Goal: Task Accomplishment & Management: Complete application form

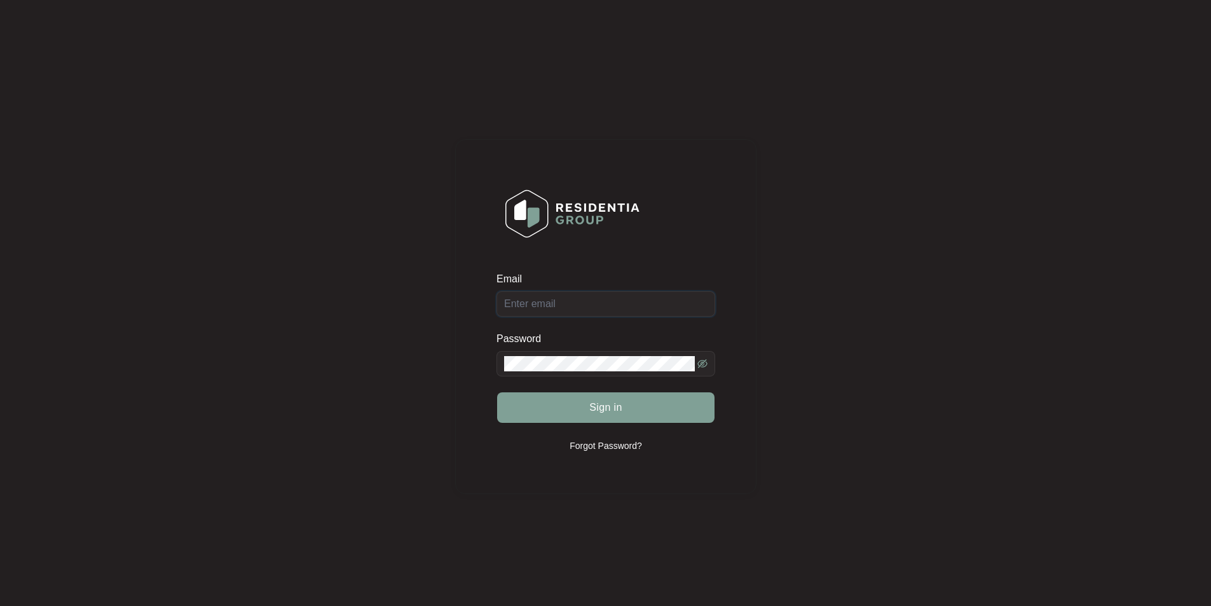
type input "[EMAIL_ADDRESS][DOMAIN_NAME]"
click at [610, 405] on div "Sign in" at bounding box center [605, 408] width 219 height 32
click at [593, 406] on span "Sign in" at bounding box center [605, 407] width 33 height 15
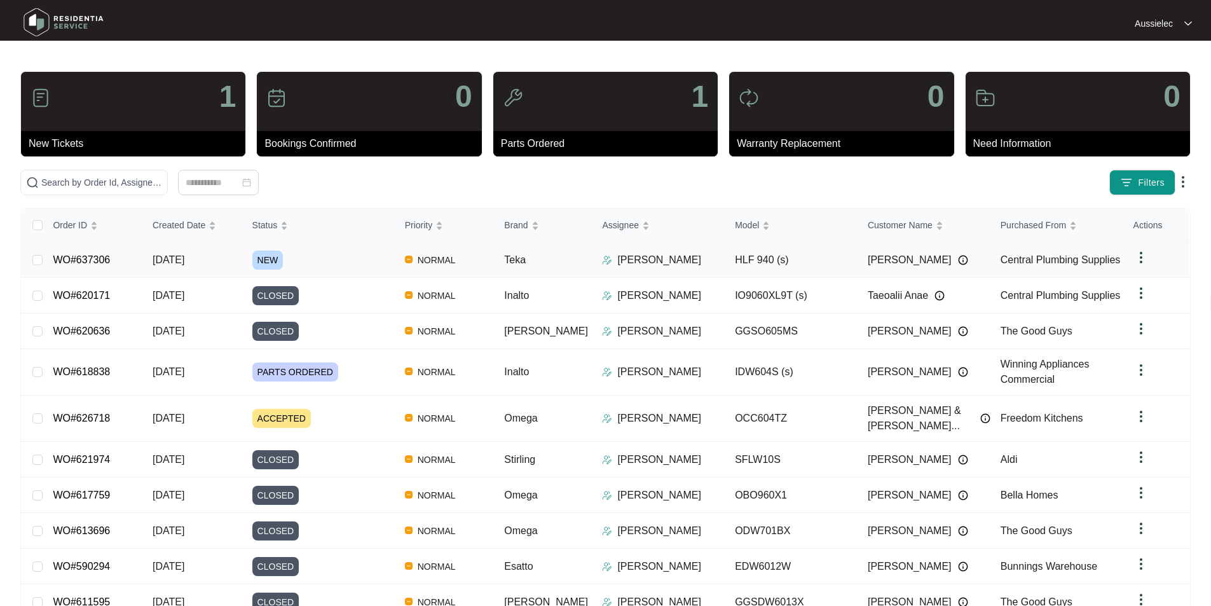
click at [270, 256] on span "NEW" at bounding box center [267, 259] width 31 height 19
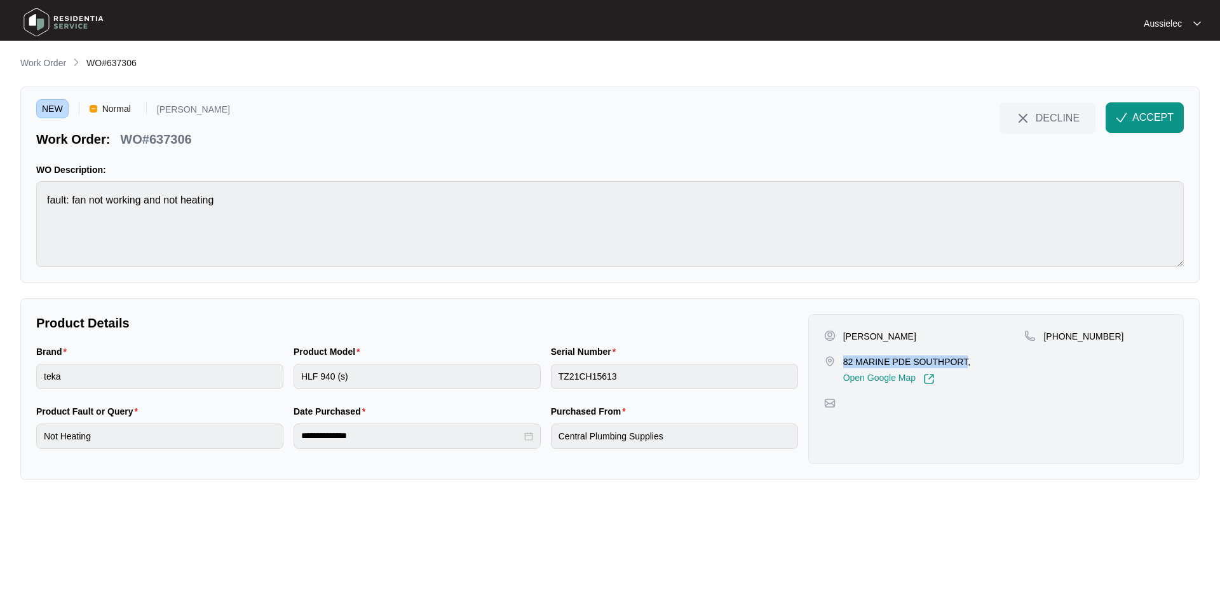
drag, startPoint x: 843, startPoint y: 361, endPoint x: 968, endPoint y: 360, distance: 124.6
click at [968, 360] on p "82 MARINE PDE SOUTHPORT," at bounding box center [906, 361] width 127 height 13
copy p "82 MARINE PDE SOUTHPORT"
drag, startPoint x: 1060, startPoint y: 337, endPoint x: 1150, endPoint y: 339, distance: 90.3
click at [1150, 339] on div "[PHONE_NUMBER]" at bounding box center [1097, 336] width 144 height 13
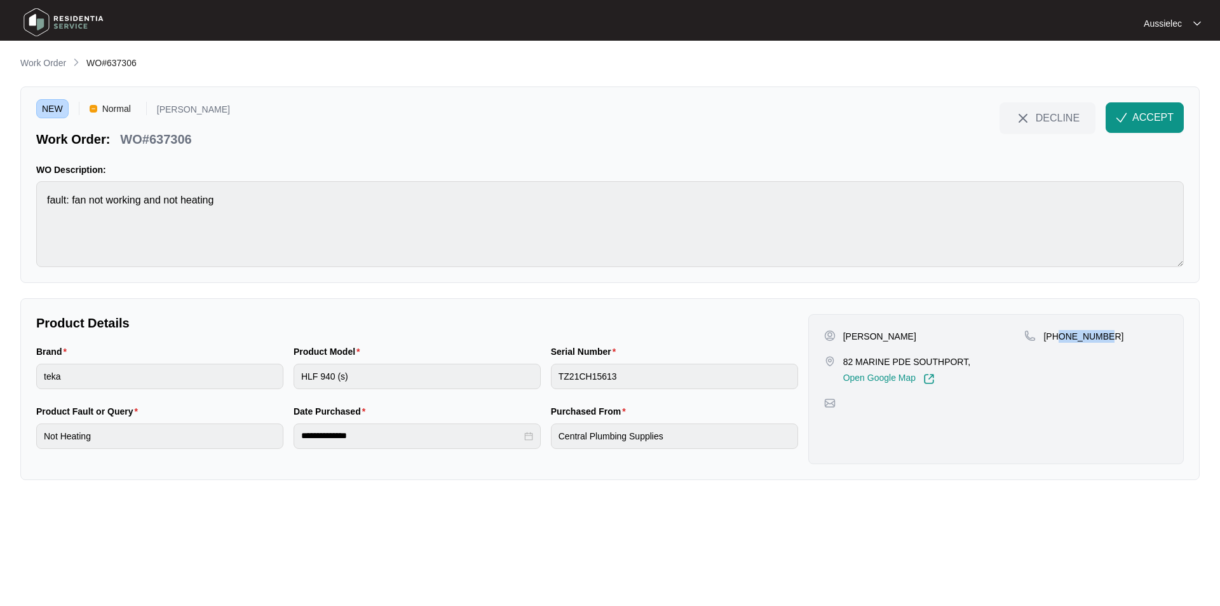
copy p "408231836"
drag, startPoint x: 845, startPoint y: 336, endPoint x: 870, endPoint y: 334, distance: 24.9
click at [870, 334] on div "[PERSON_NAME]" at bounding box center [924, 336] width 201 height 13
copy p "[PERSON_NAME]"
drag, startPoint x: 31, startPoint y: 348, endPoint x: 59, endPoint y: 348, distance: 28.0
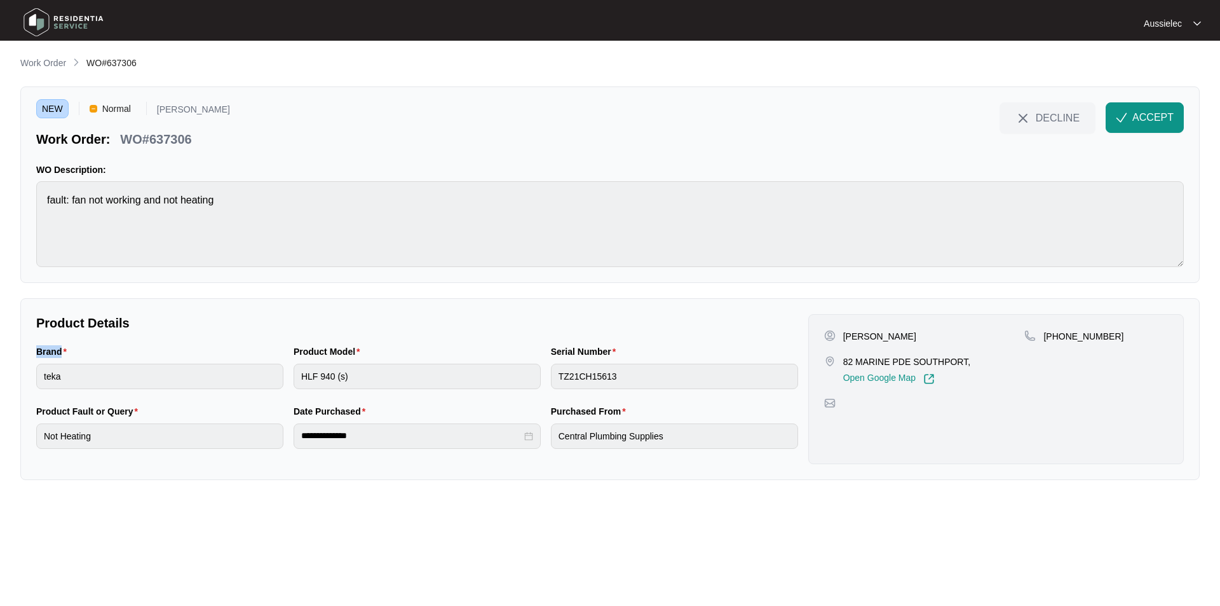
click at [59, 348] on div "Brand teka" at bounding box center [159, 374] width 257 height 60
copy label "Brand"
click at [31, 378] on div "Brand teka" at bounding box center [159, 374] width 257 height 60
drag, startPoint x: 287, startPoint y: 351, endPoint x: 352, endPoint y: 352, distance: 64.8
click at [352, 352] on div "Brand teka Product Model HLF 940 (s) Serial Number TZ21CH15613" at bounding box center [417, 374] width 772 height 60
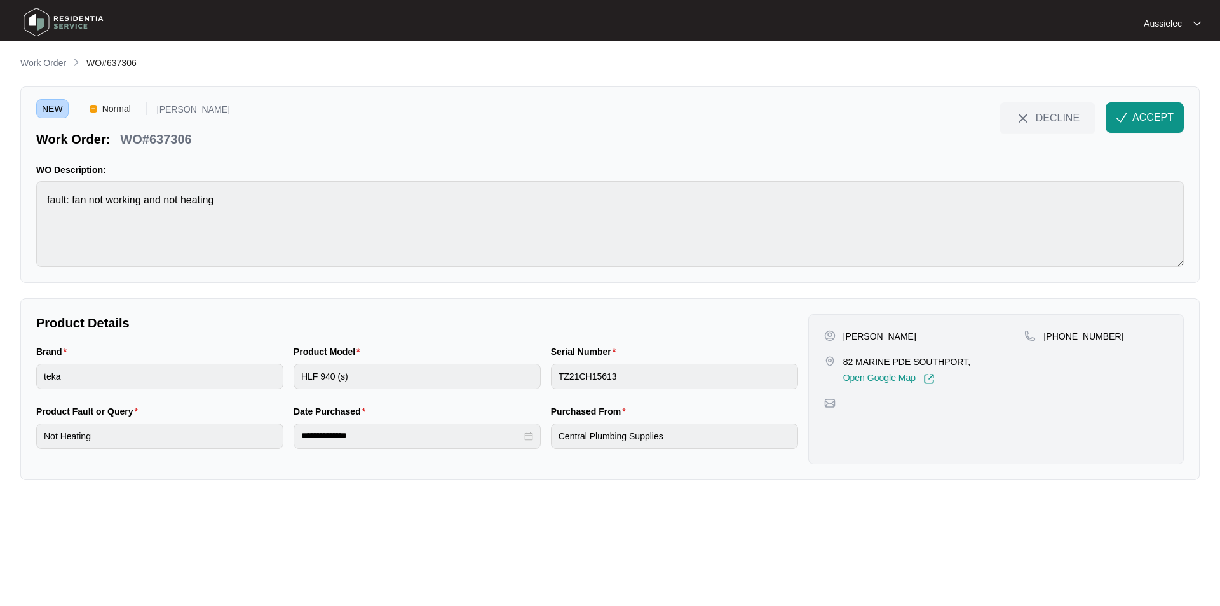
click at [358, 355] on label "Product Model" at bounding box center [330, 351] width 72 height 13
drag, startPoint x: 356, startPoint y: 355, endPoint x: 300, endPoint y: 354, distance: 55.9
click at [300, 354] on label "Product Model" at bounding box center [330, 351] width 72 height 13
copy label "Product Model"
drag, startPoint x: 550, startPoint y: 349, endPoint x: 608, endPoint y: 348, distance: 57.8
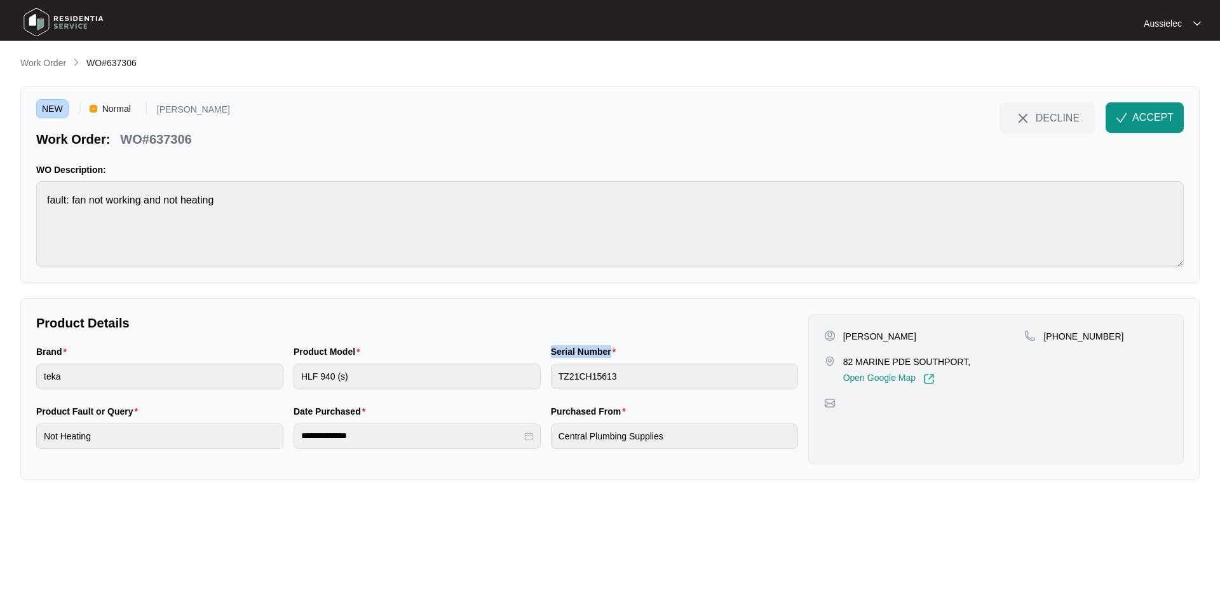
click at [608, 348] on div "Serial Number TZ21CH15613" at bounding box center [674, 374] width 257 height 60
drag, startPoint x: 123, startPoint y: 413, endPoint x: 16, endPoint y: 414, distance: 107.4
click at [16, 414] on main "**********" at bounding box center [610, 303] width 1220 height 606
copy label "Product Fault or Query"
click at [25, 437] on div "**********" at bounding box center [610, 389] width 1180 height 182
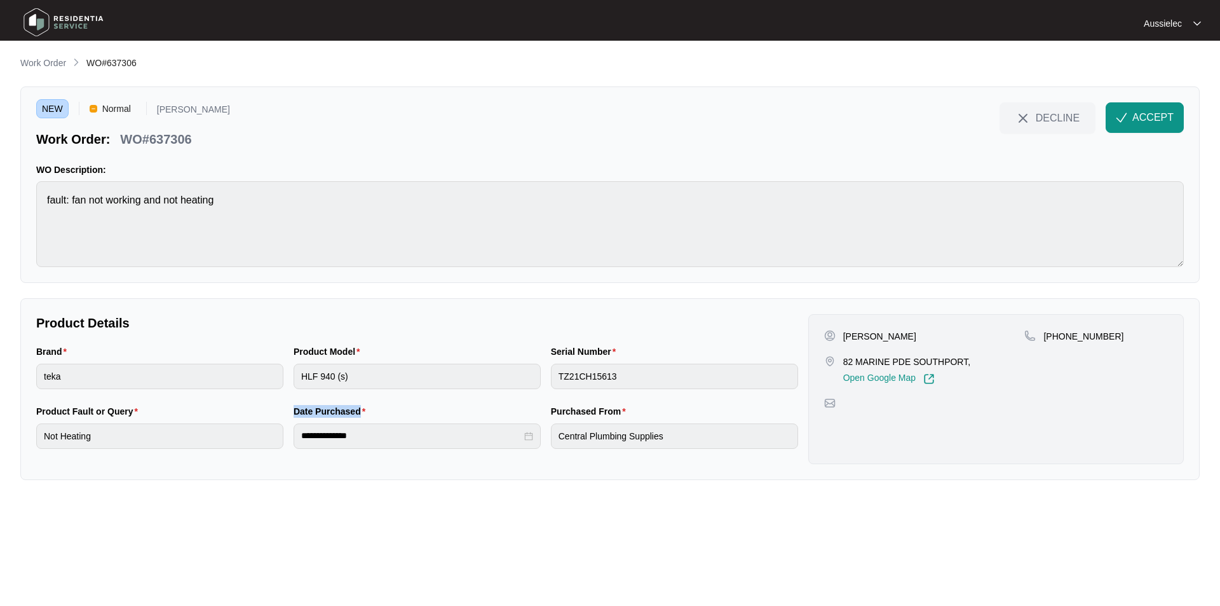
drag, startPoint x: 362, startPoint y: 415, endPoint x: 289, endPoint y: 411, distance: 73.9
click at [289, 411] on div "**********" at bounding box center [417, 434] width 257 height 60
copy label "Date Purchased"
click at [295, 437] on div "**********" at bounding box center [417, 435] width 247 height 25
drag, startPoint x: 601, startPoint y: 409, endPoint x: 632, endPoint y: 407, distance: 30.5
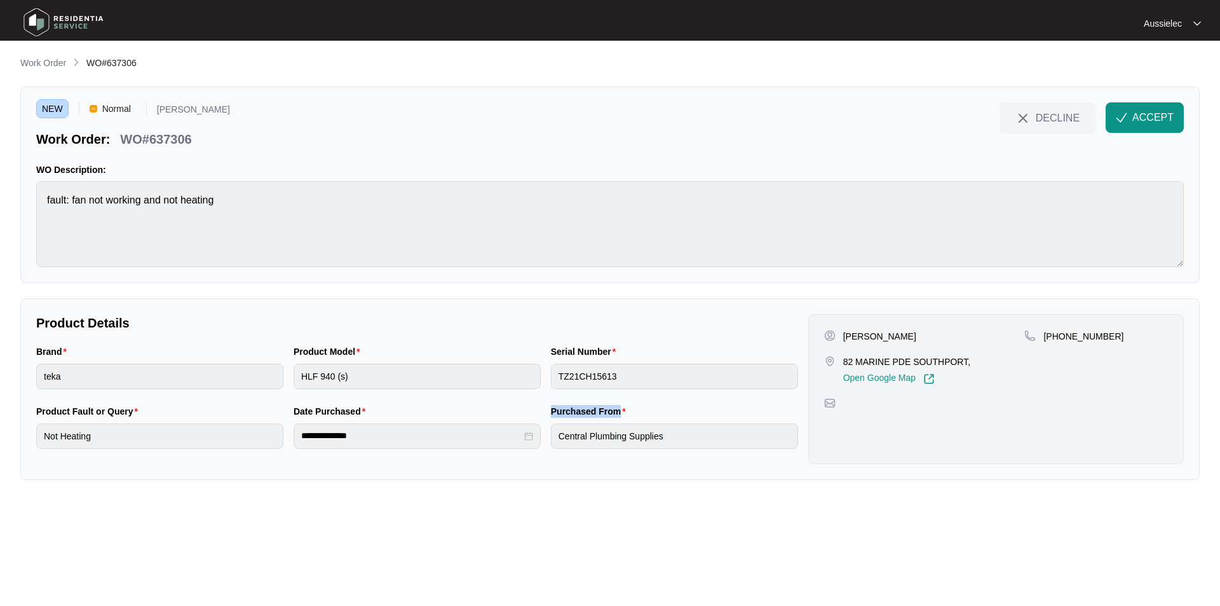
click at [632, 407] on div "Purchased From Central Plumbing Supplies" at bounding box center [674, 434] width 257 height 60
copy label "Purchased From"
click at [513, 441] on div "**********" at bounding box center [417, 434] width 772 height 60
click at [1156, 113] on span "ACCEPT" at bounding box center [1153, 117] width 41 height 15
